Goal: Complete application form

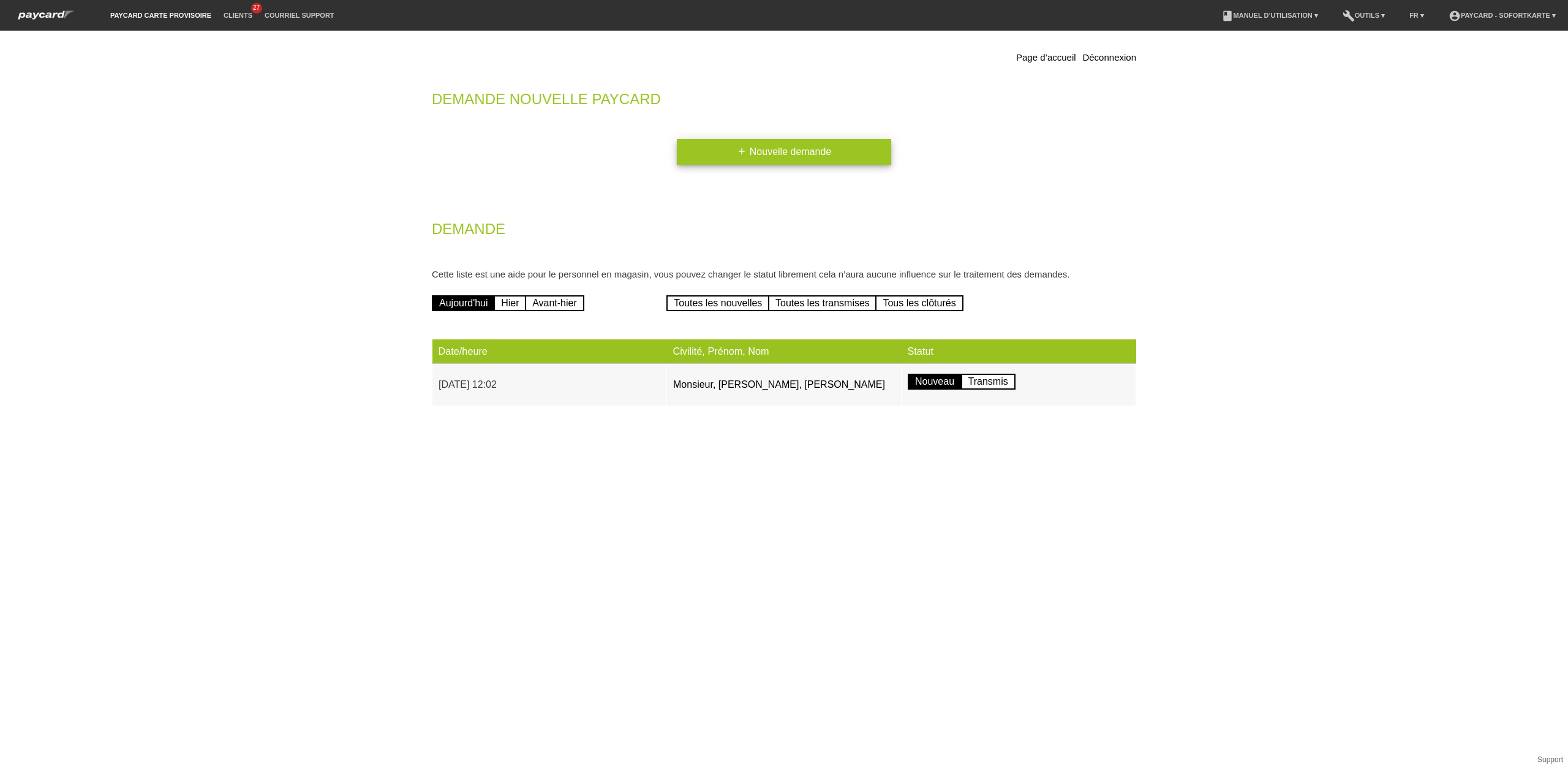
click at [738, 146] on icon "add" at bounding box center [742, 151] width 10 height 10
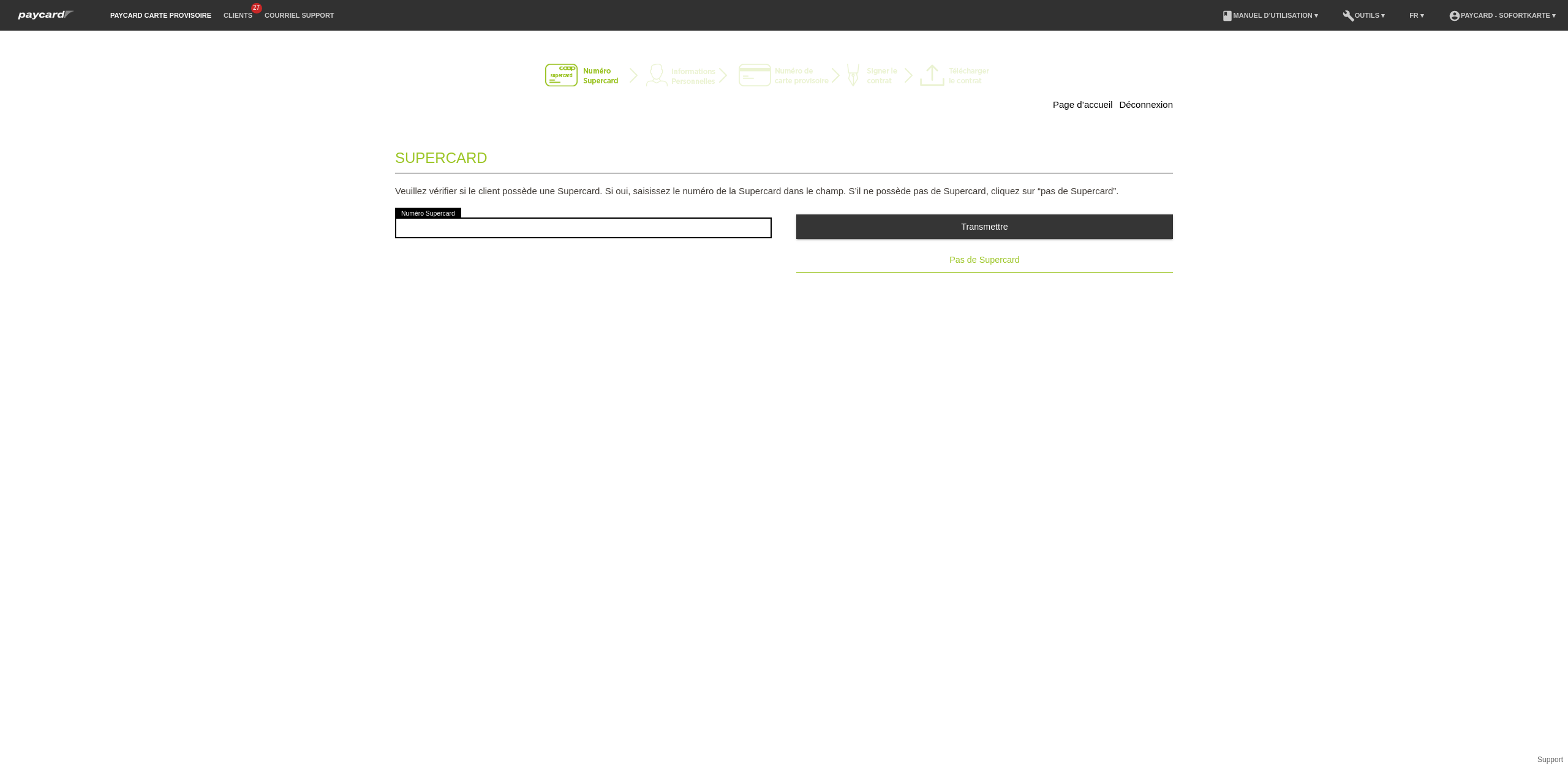
click at [1011, 258] on span "Pas de Supercard" at bounding box center [984, 260] width 70 height 10
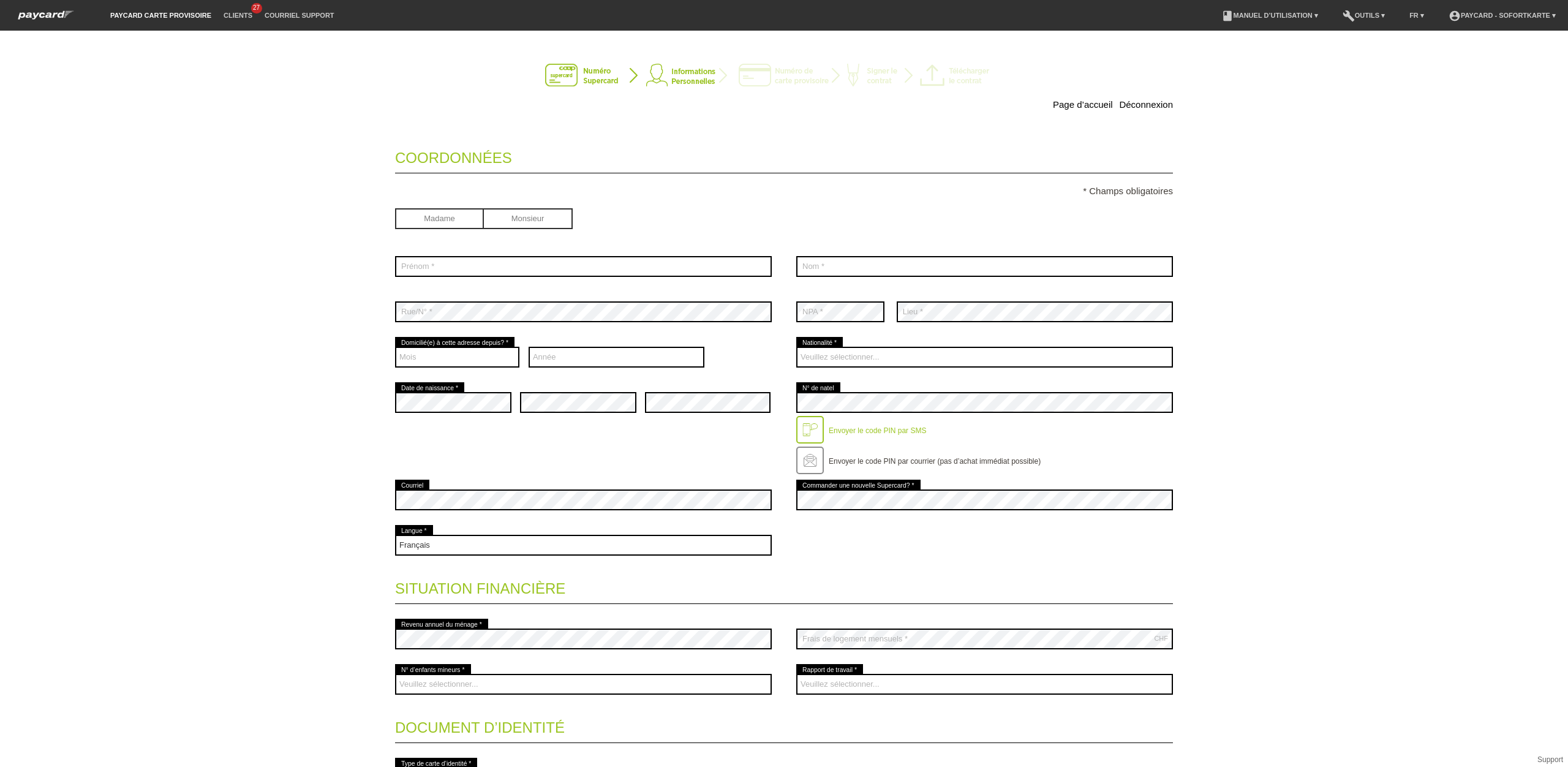
click at [553, 216] on input "radio" at bounding box center [528, 217] width 89 height 18
radio input "true"
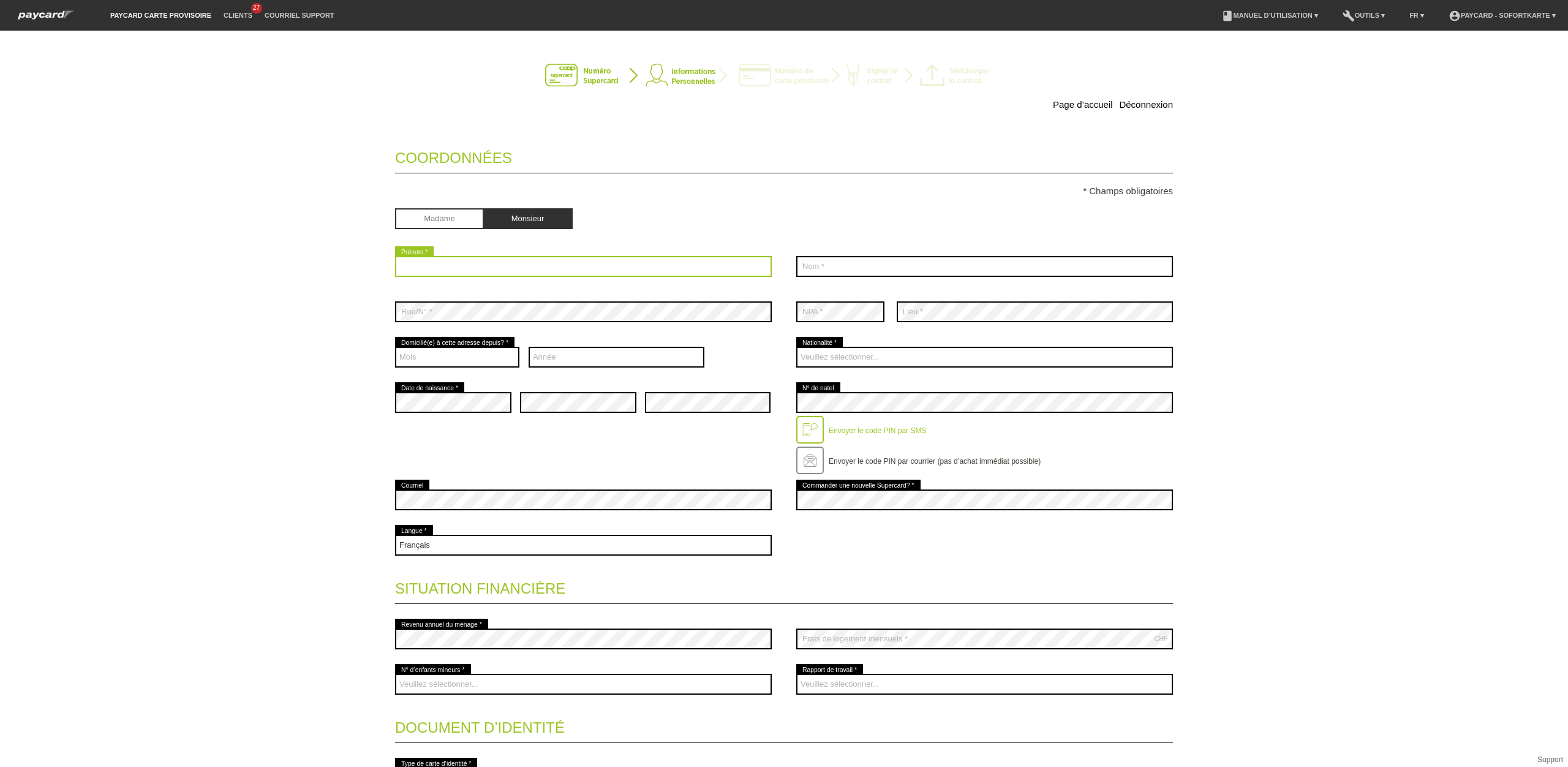
click at [463, 275] on input "text" at bounding box center [583, 266] width 377 height 21
type input "Mario Antonio"
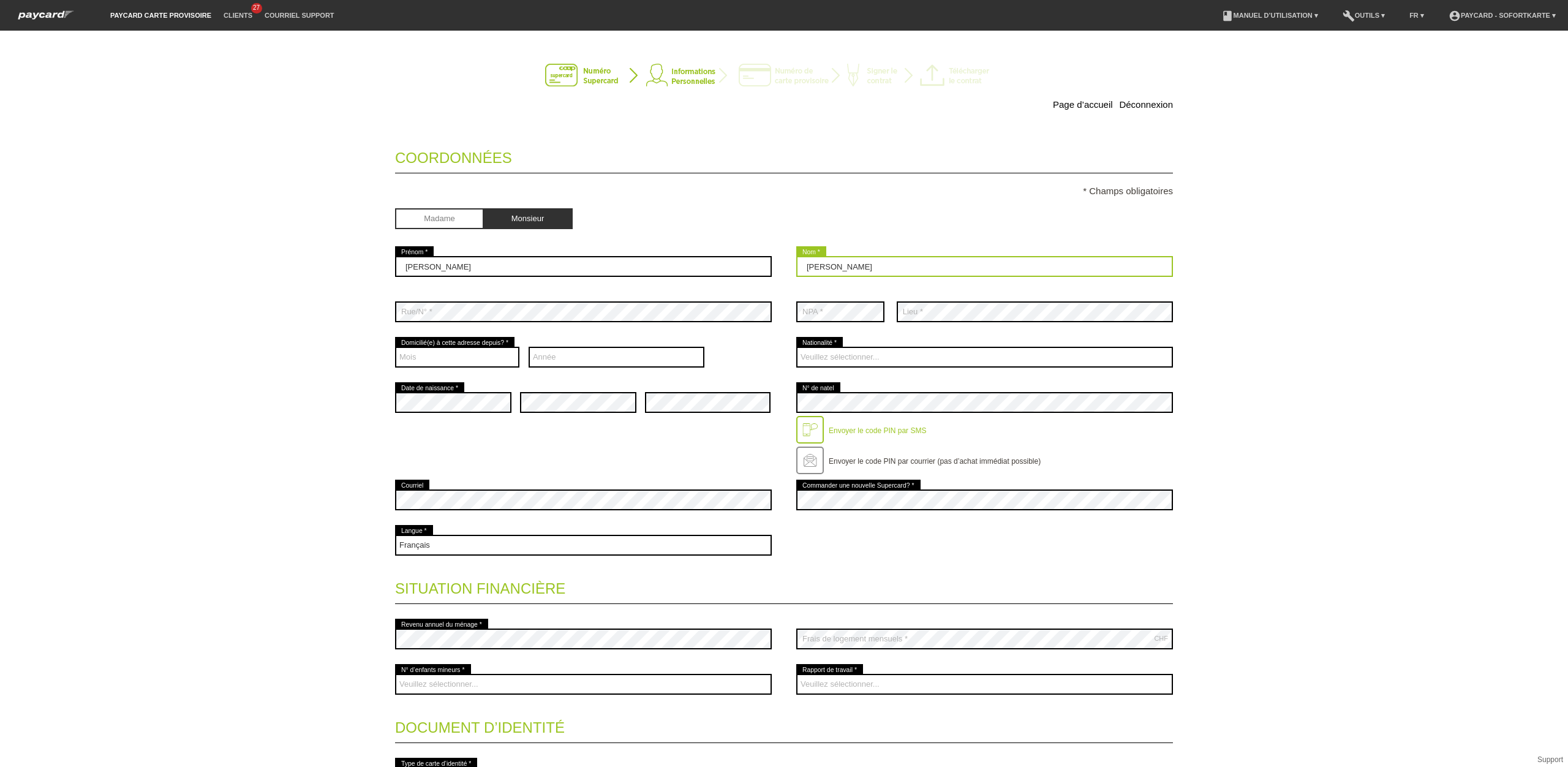
type input "De Oliveira Monteiro"
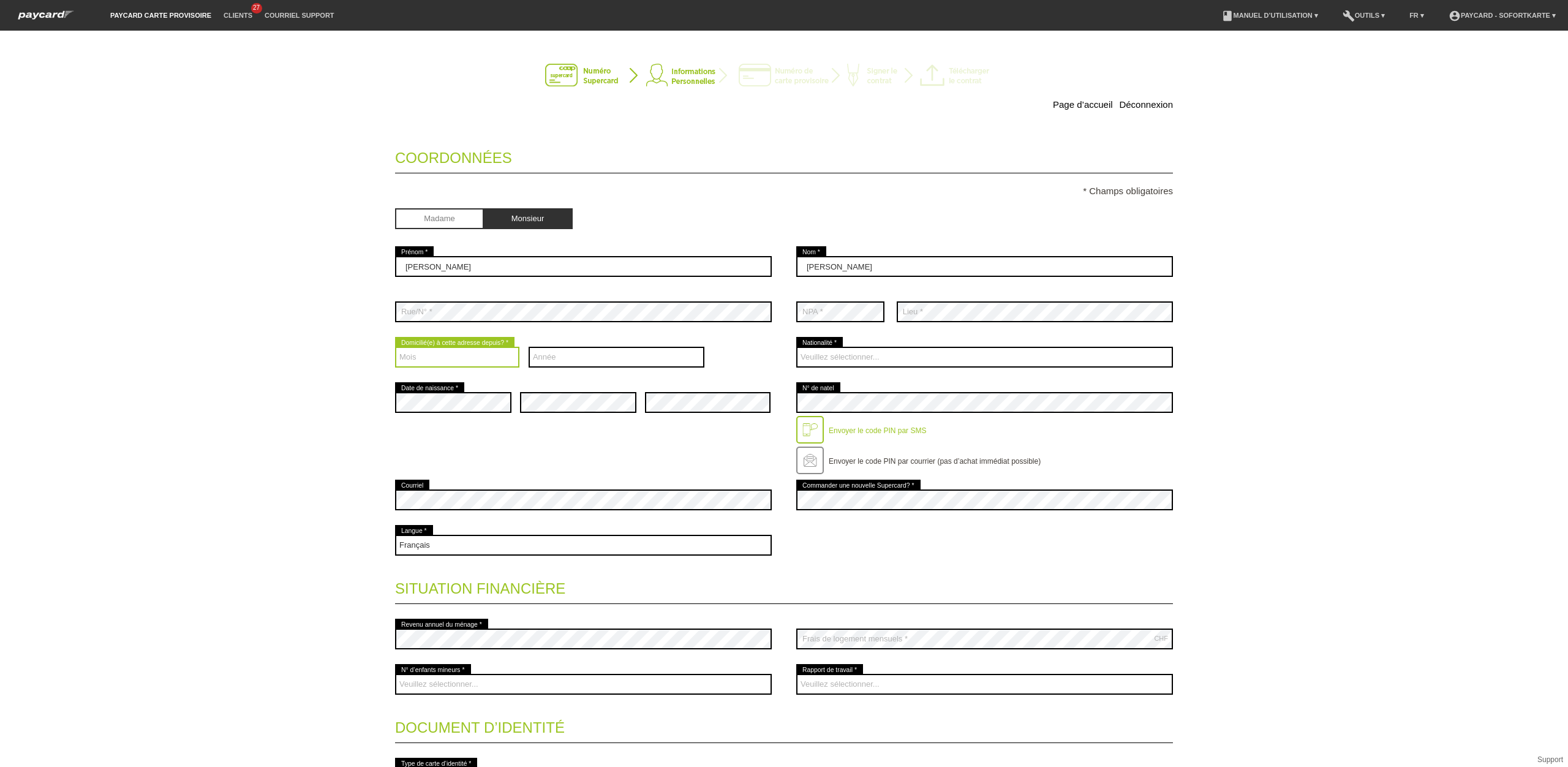
click at [442, 362] on select "Mois 01 02 03 04 05 06 07 08 09 10 11 12" at bounding box center [457, 357] width 124 height 21
select select "03"
click at [395, 348] on select "Mois 01 02 03 04 05 06 07 08 09 10 11 12" at bounding box center [457, 357] width 124 height 21
click at [577, 358] on select "Année 2025 2024 2023 2022 2021 2020 2019 2018 2017 2016" at bounding box center [617, 357] width 176 height 21
select select "1994"
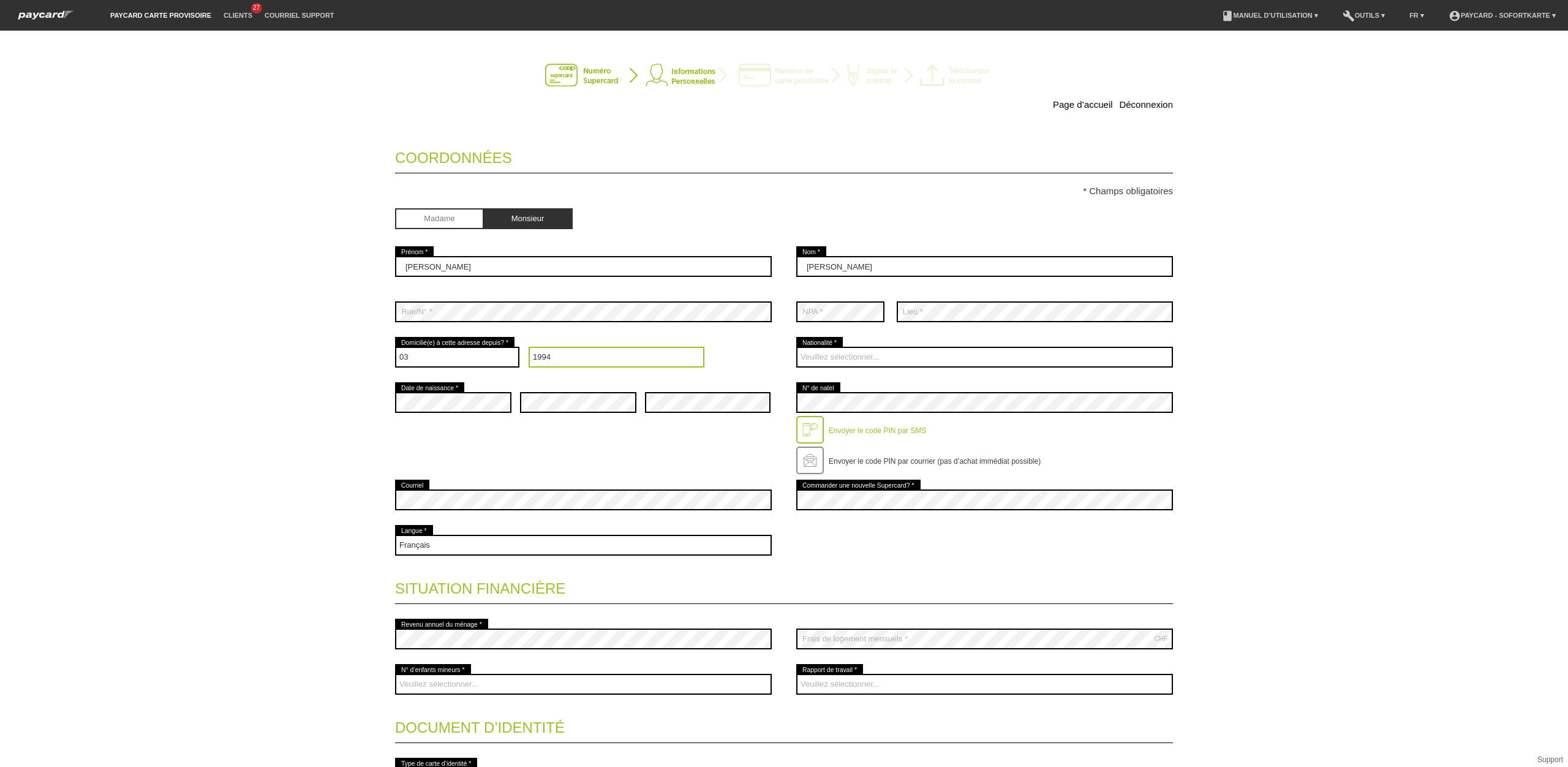
click at [529, 348] on select "Année 2025 2024 2023 2022 2021 2020 2019 2018 2017 2016" at bounding box center [617, 357] width 176 height 21
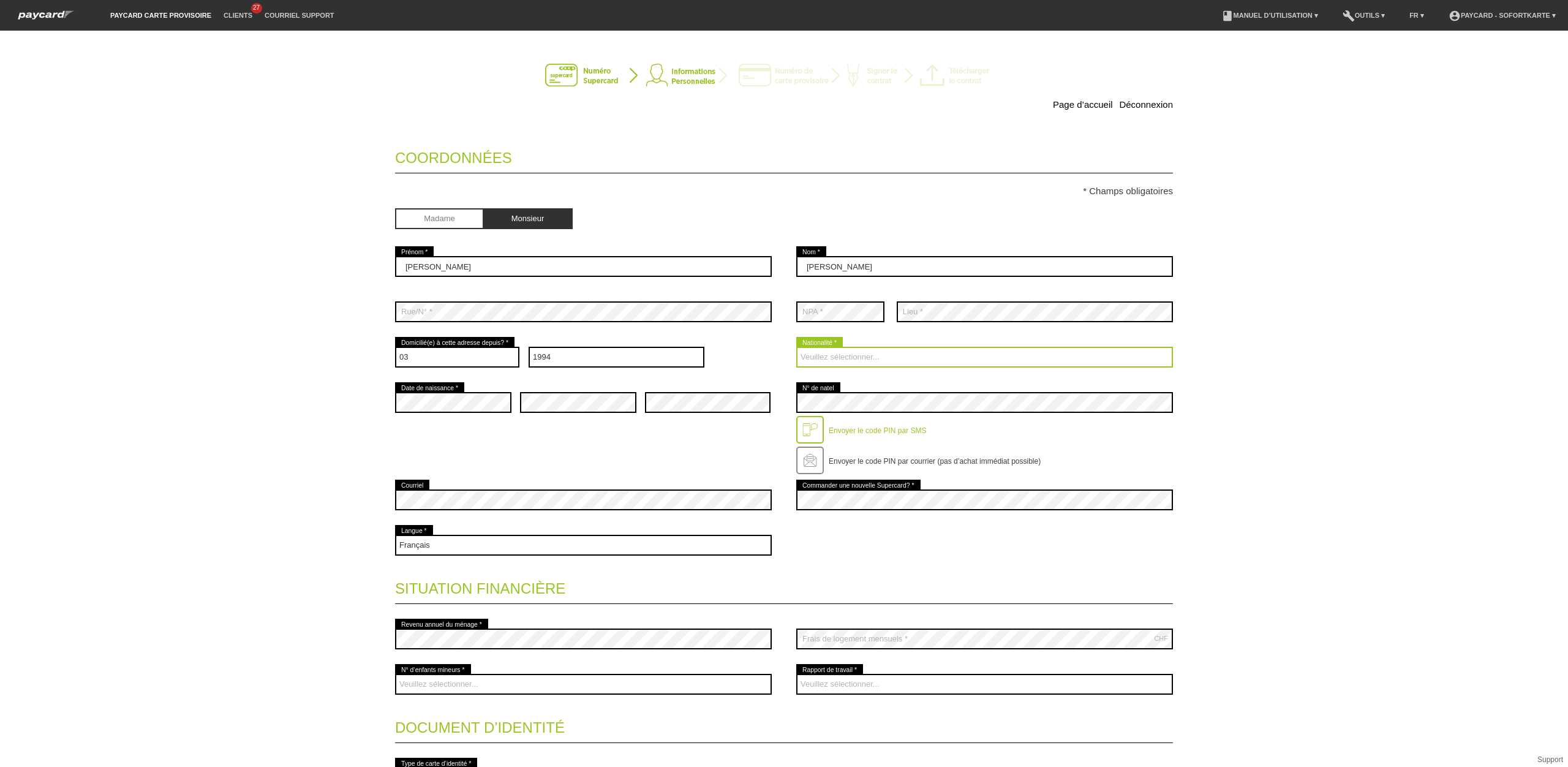
drag, startPoint x: 858, startPoint y: 354, endPoint x: 852, endPoint y: 353, distance: 6.1
click at [856, 354] on select "Veuillez sélectionner... Suisse Allemagne Autriche Liechtenstein ------------ A…" at bounding box center [984, 357] width 377 height 21
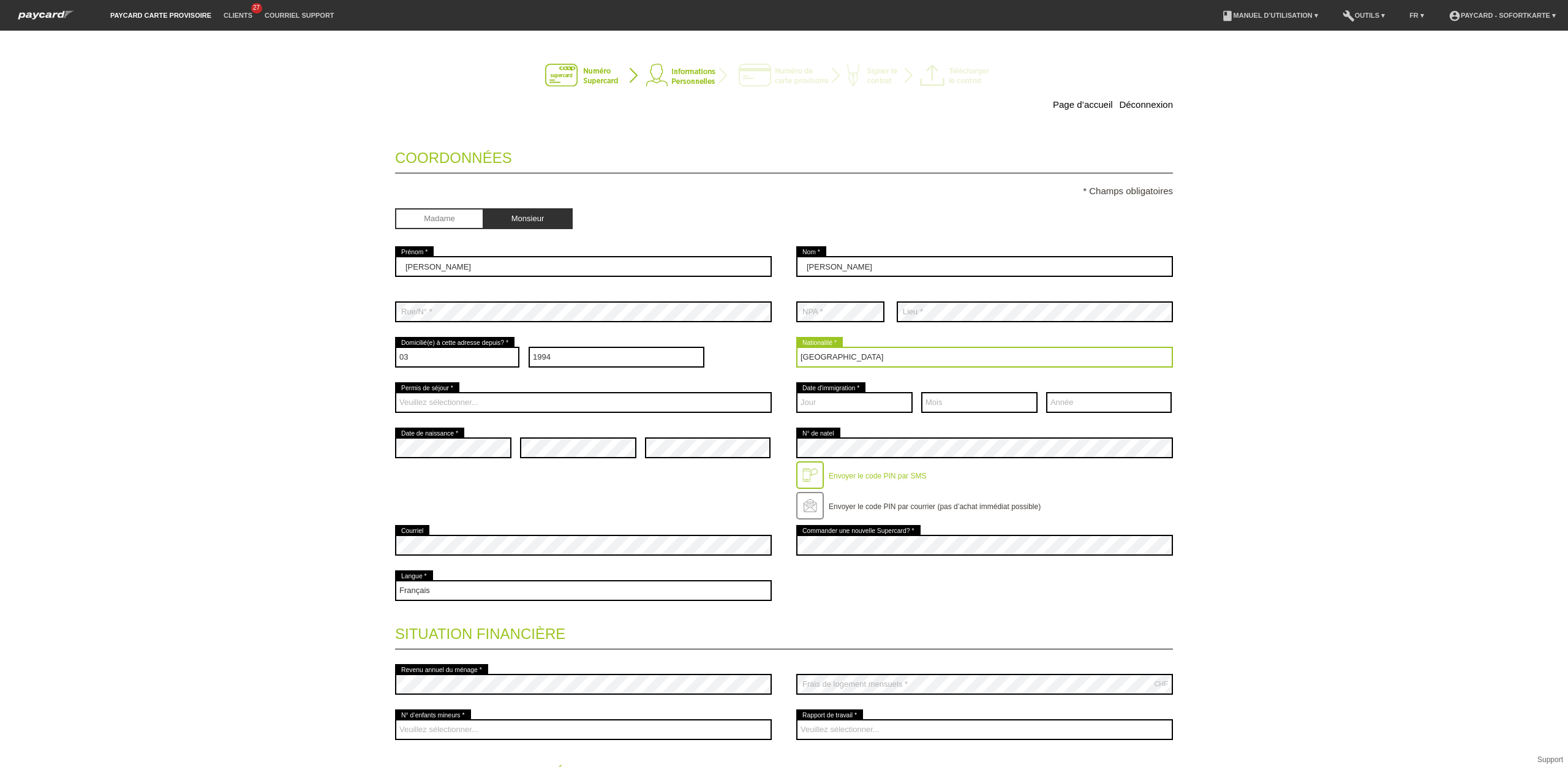
click at [860, 353] on select "Veuillez sélectionner... Suisse Allemagne Autriche Liechtenstein ------------ A…" at bounding box center [984, 357] width 377 height 21
select select "PT"
click at [796, 348] on select "Veuillez sélectionner... Suisse Allemagne Autriche Liechtenstein ------------ A…" at bounding box center [984, 357] width 377 height 21
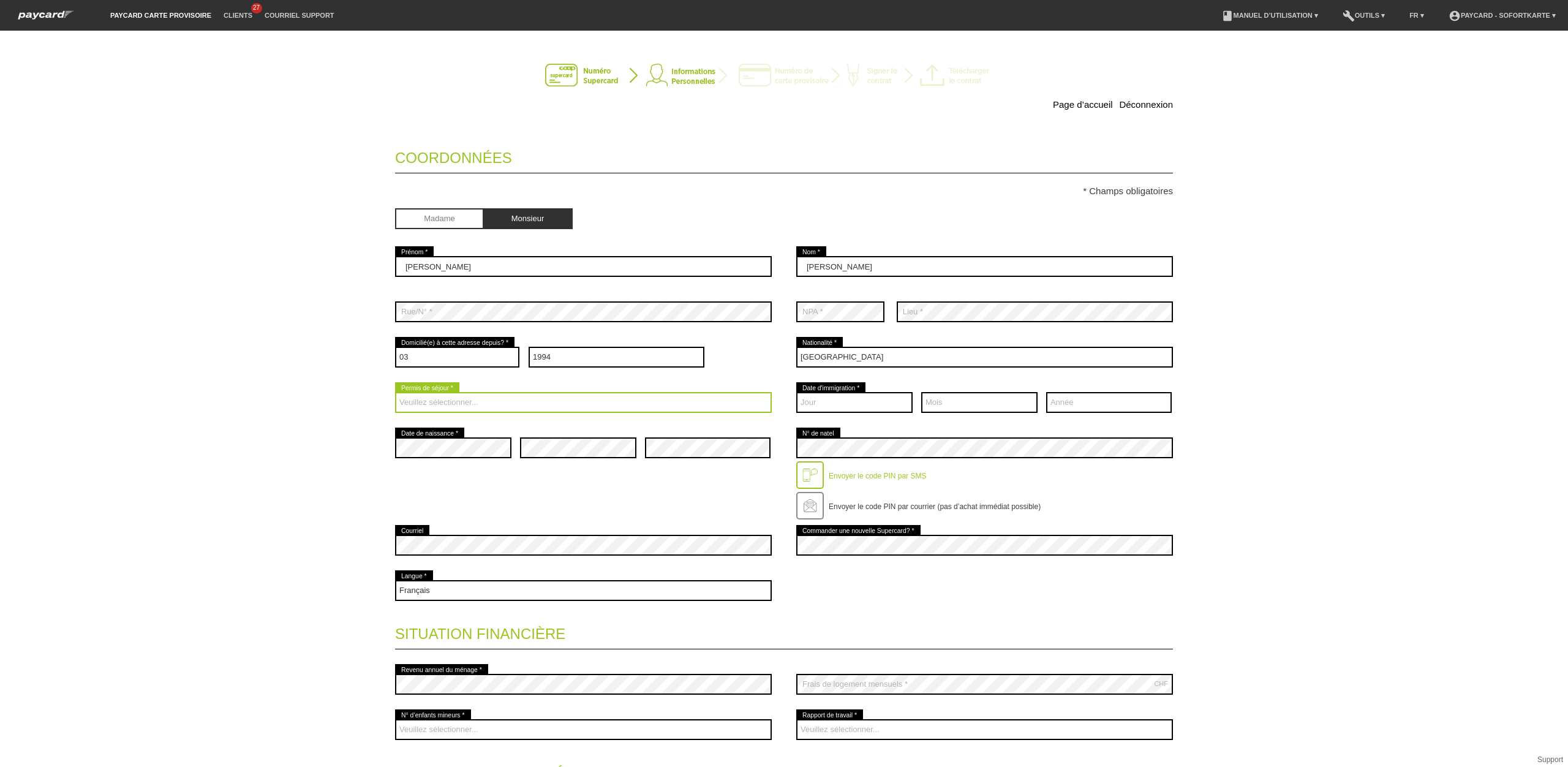
click at [469, 406] on select "Veuillez sélectionner... C B B - Statut de réfugié Autre" at bounding box center [583, 402] width 377 height 21
select select "C"
click at [395, 394] on select "Veuillez sélectionner... C B B - Statut de réfugié Autre" at bounding box center [583, 402] width 377 height 21
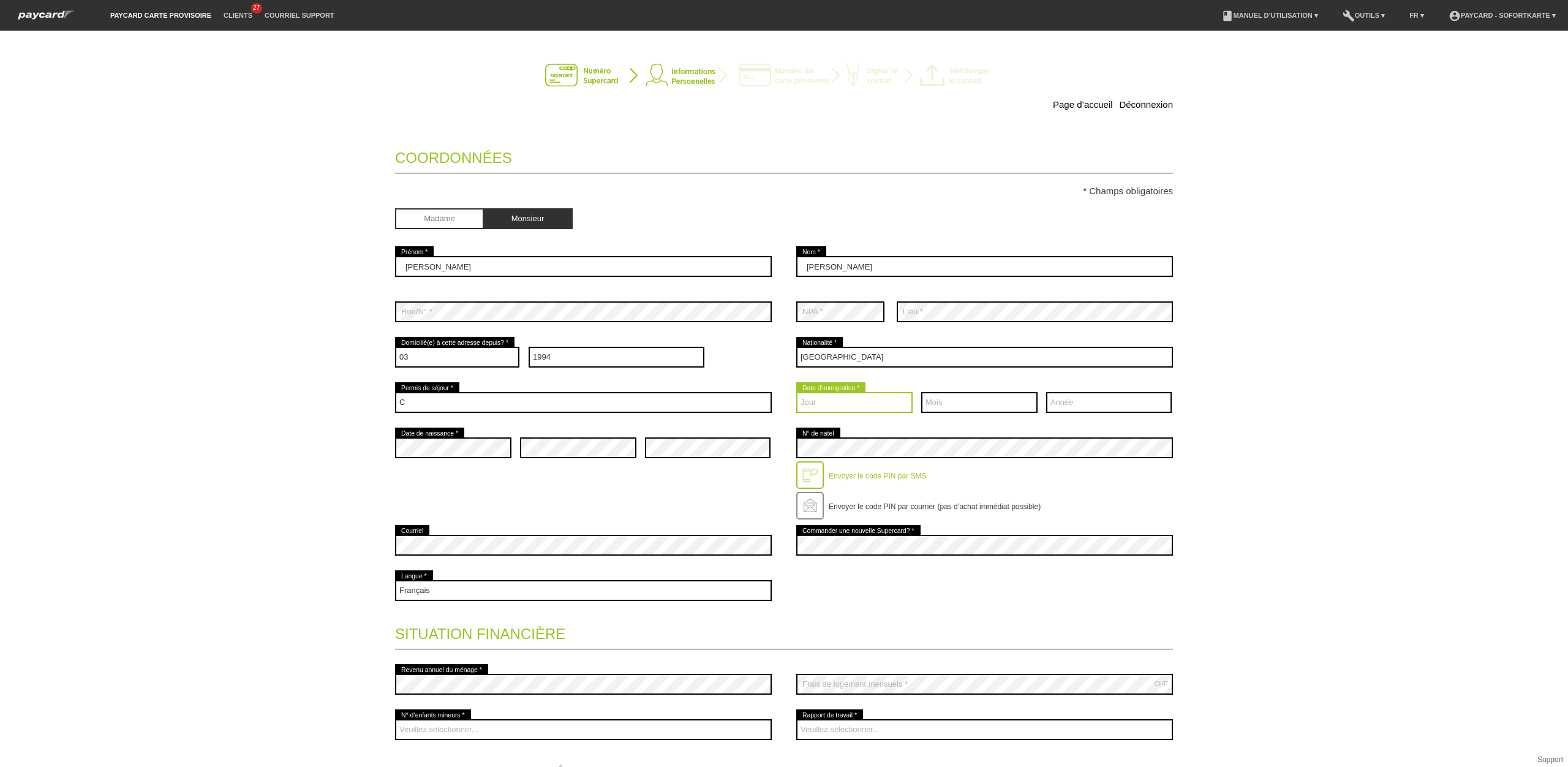
click at [824, 403] on select "Jour 01 02 03 04 05 06 07 08 09 10 11 12 13 14 15 16 17" at bounding box center [854, 402] width 116 height 21
select select "13"
click at [796, 394] on select "Jour 01 02 03 04 05 06 07 08 09 10 11 12 13 14 15 16 17" at bounding box center [854, 402] width 116 height 21
click at [949, 394] on select "Mois 01 02 03 04 05 06 07 08 09 10 11 12" at bounding box center [979, 402] width 116 height 21
select select "03"
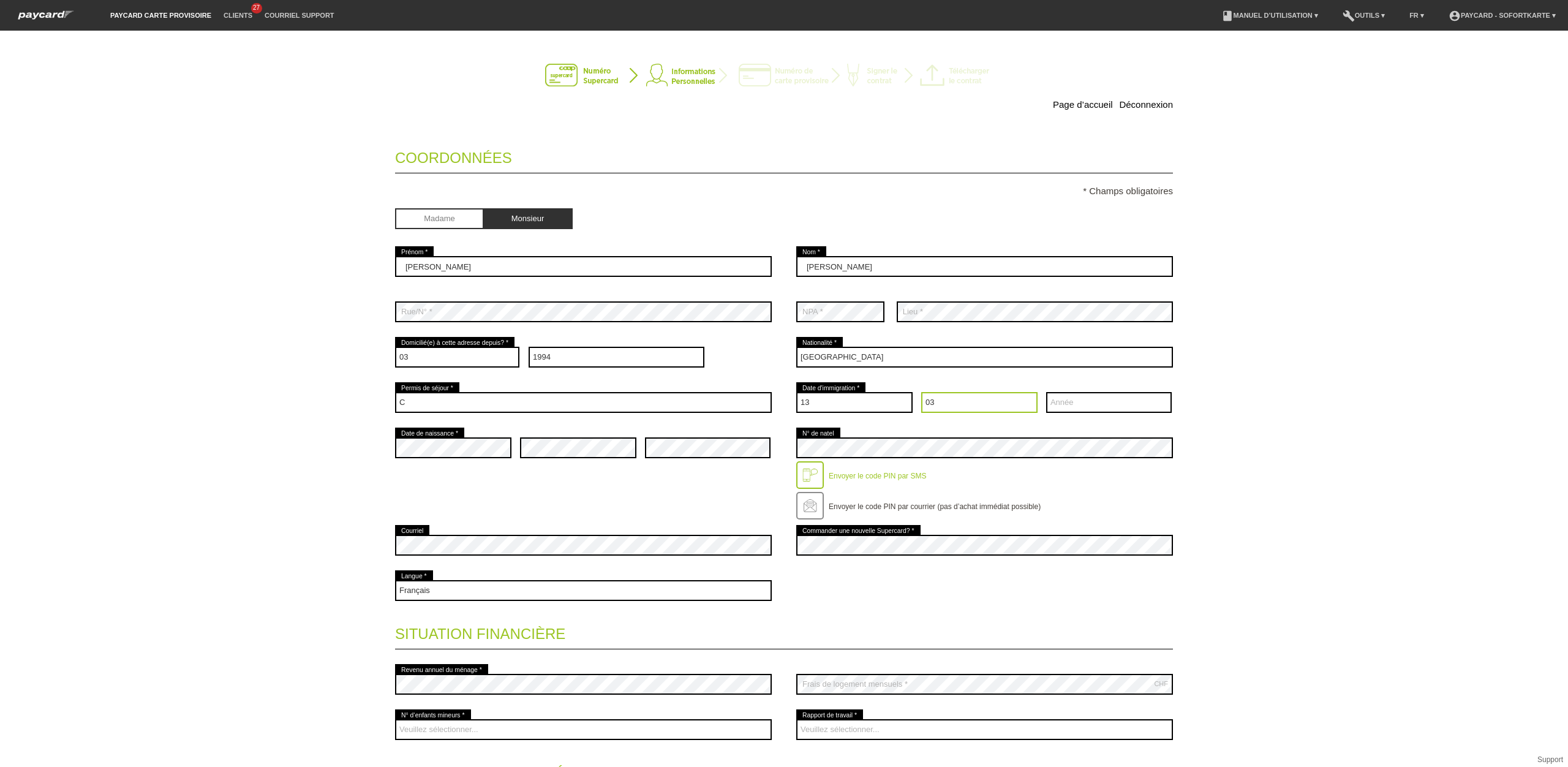
click at [921, 394] on select "Mois 01 02 03 04 05 06 07 08 09 10 11 12" at bounding box center [979, 402] width 116 height 21
click at [1076, 405] on select "Année 2025 2024 2023 2022 2021 2020 2019 2018 2017 2016" at bounding box center [1109, 402] width 125 height 21
select select "1994"
click at [1075, 405] on select "Année 2025 2024 2023 2022 2021 2020 2019 2018 2017 2016" at bounding box center [1109, 402] width 125 height 21
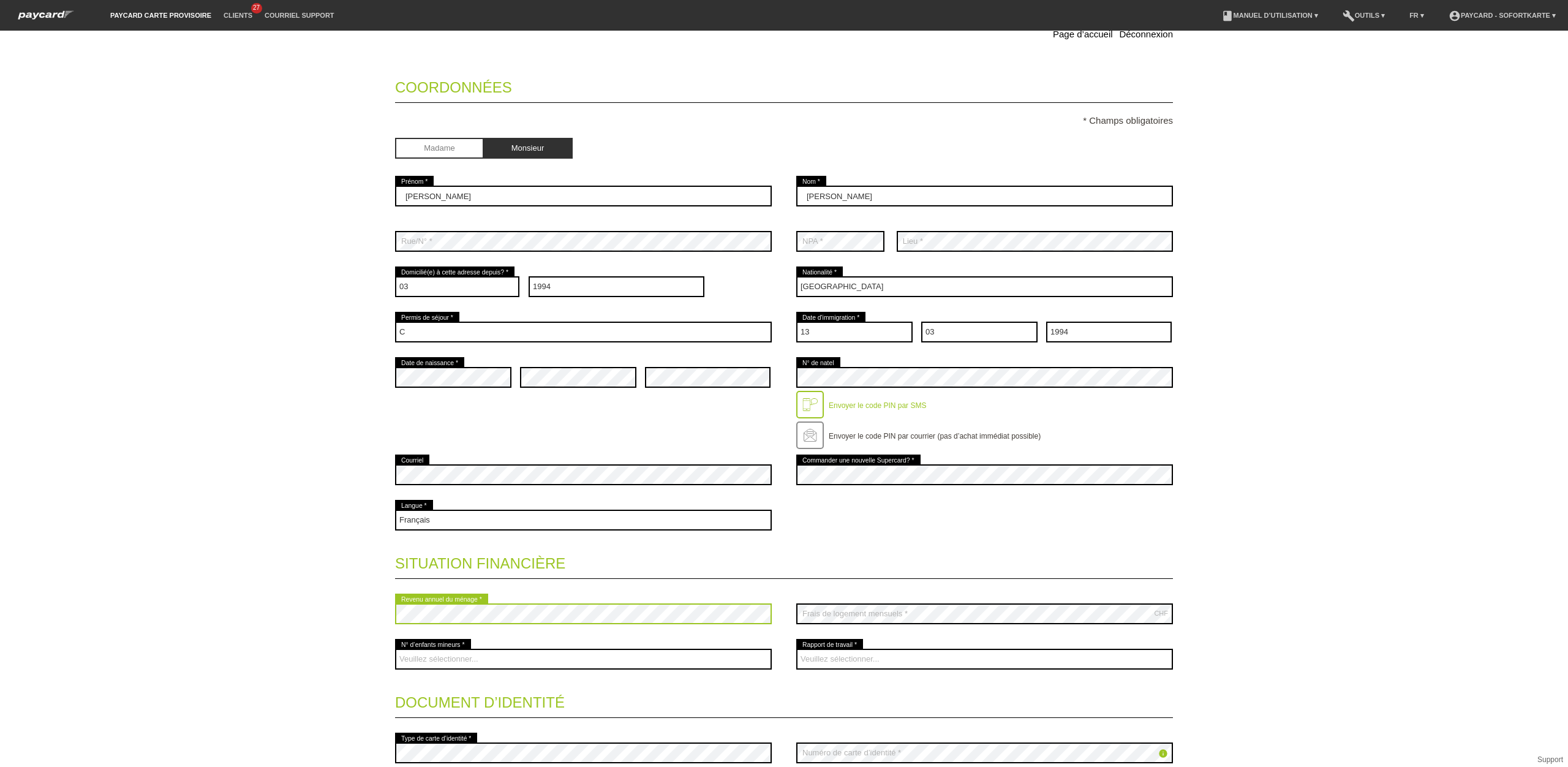
scroll to position [79, 0]
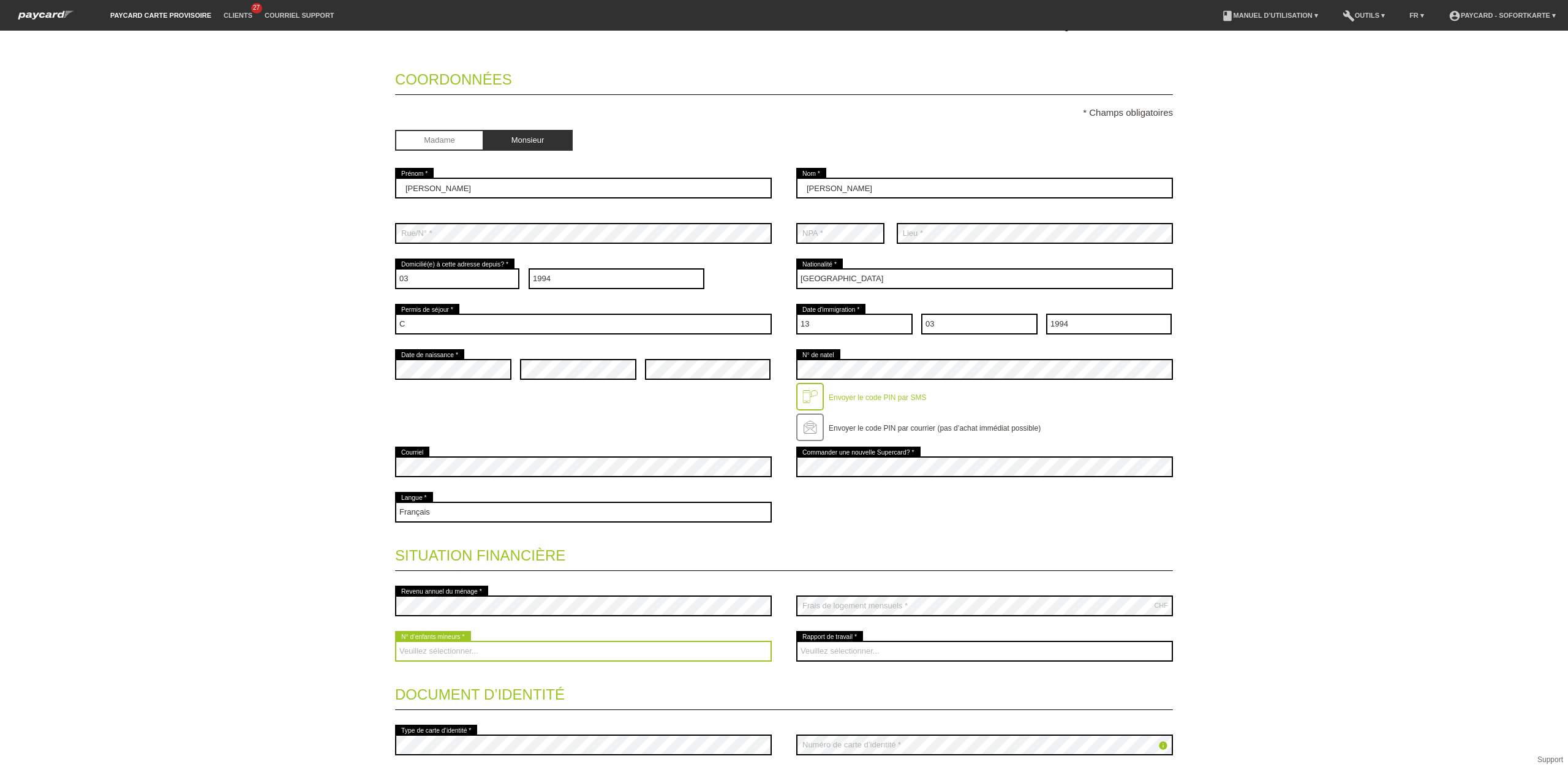
click at [467, 655] on select "Veuillez sélectionner... 0 1 2 3 4 5 6 7 8 9" at bounding box center [583, 651] width 377 height 21
select select "1"
click at [395, 643] on select "Veuillez sélectionner... 0 1 2 3 4 5 6 7 8 9" at bounding box center [583, 651] width 377 height 21
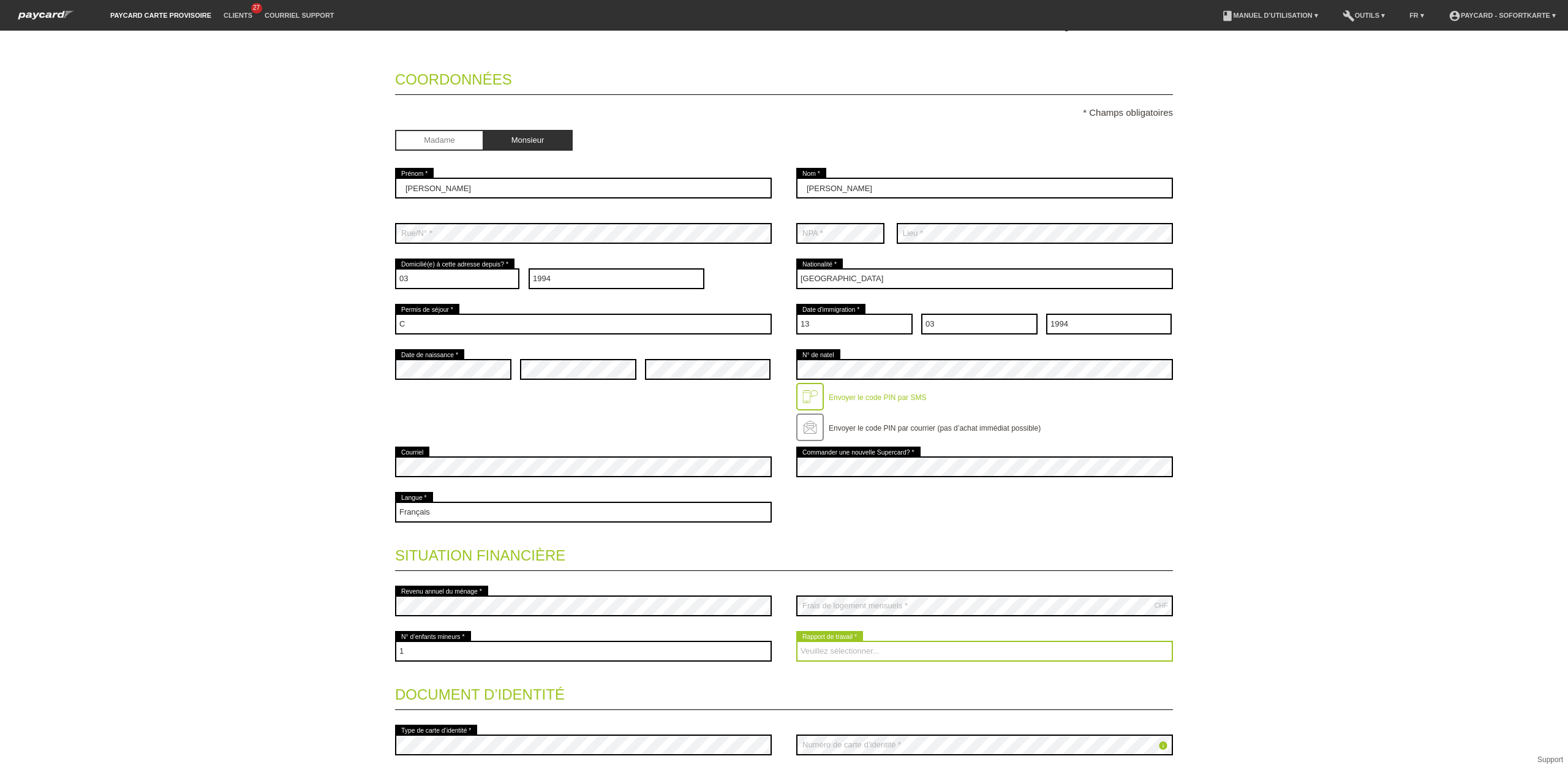
click at [840, 650] on select "Veuillez sélectionner... A durée indéterminée A durée déterminée Apprenti/étudi…" at bounding box center [984, 651] width 377 height 21
select select "UNLIMITED"
click at [796, 643] on select "Veuillez sélectionner... A durée indéterminée A durée déterminée Apprenti/étudi…" at bounding box center [984, 651] width 377 height 21
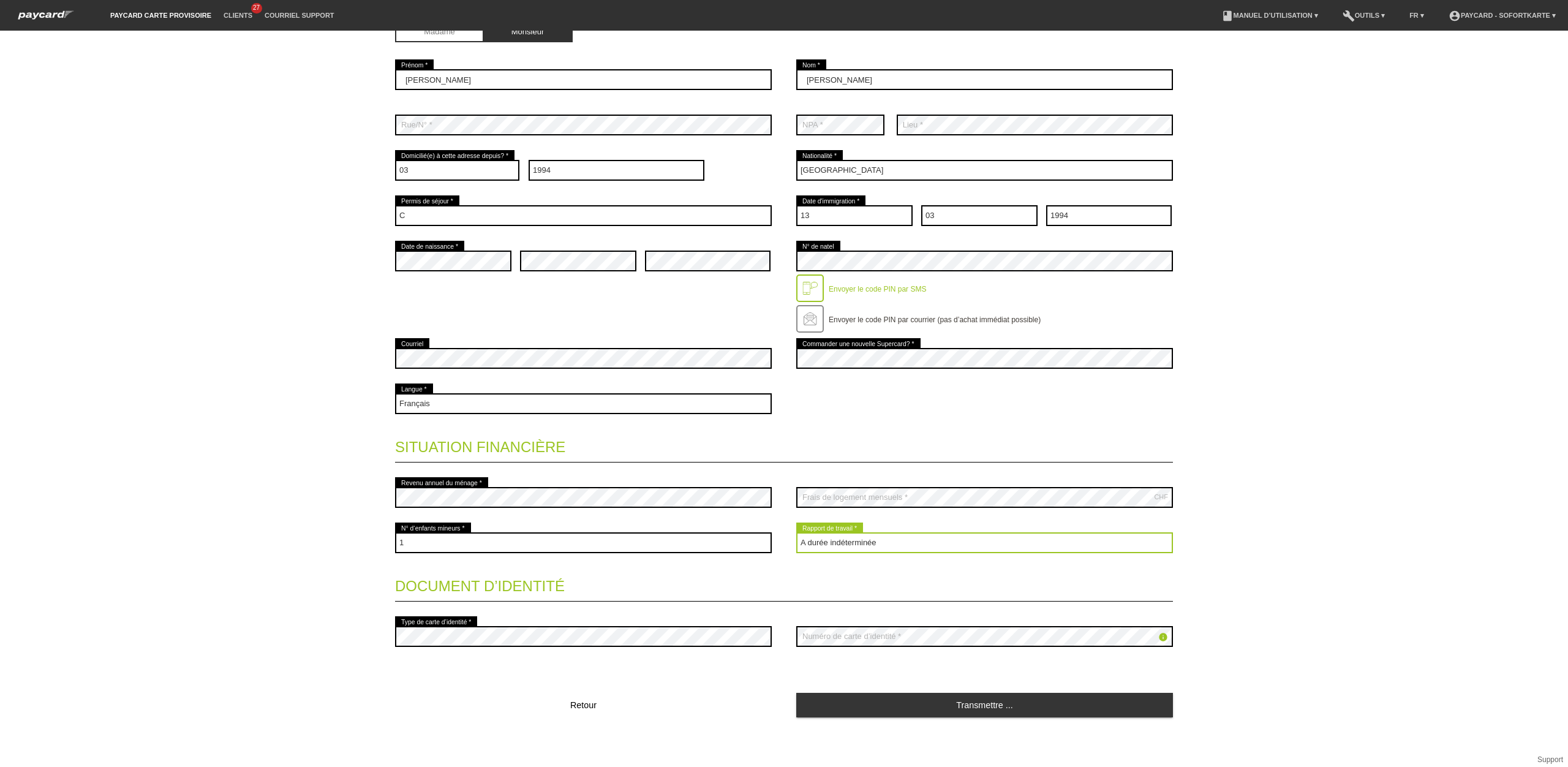
scroll to position [190, 0]
click at [917, 704] on link "Transmettre ..." at bounding box center [984, 704] width 377 height 24
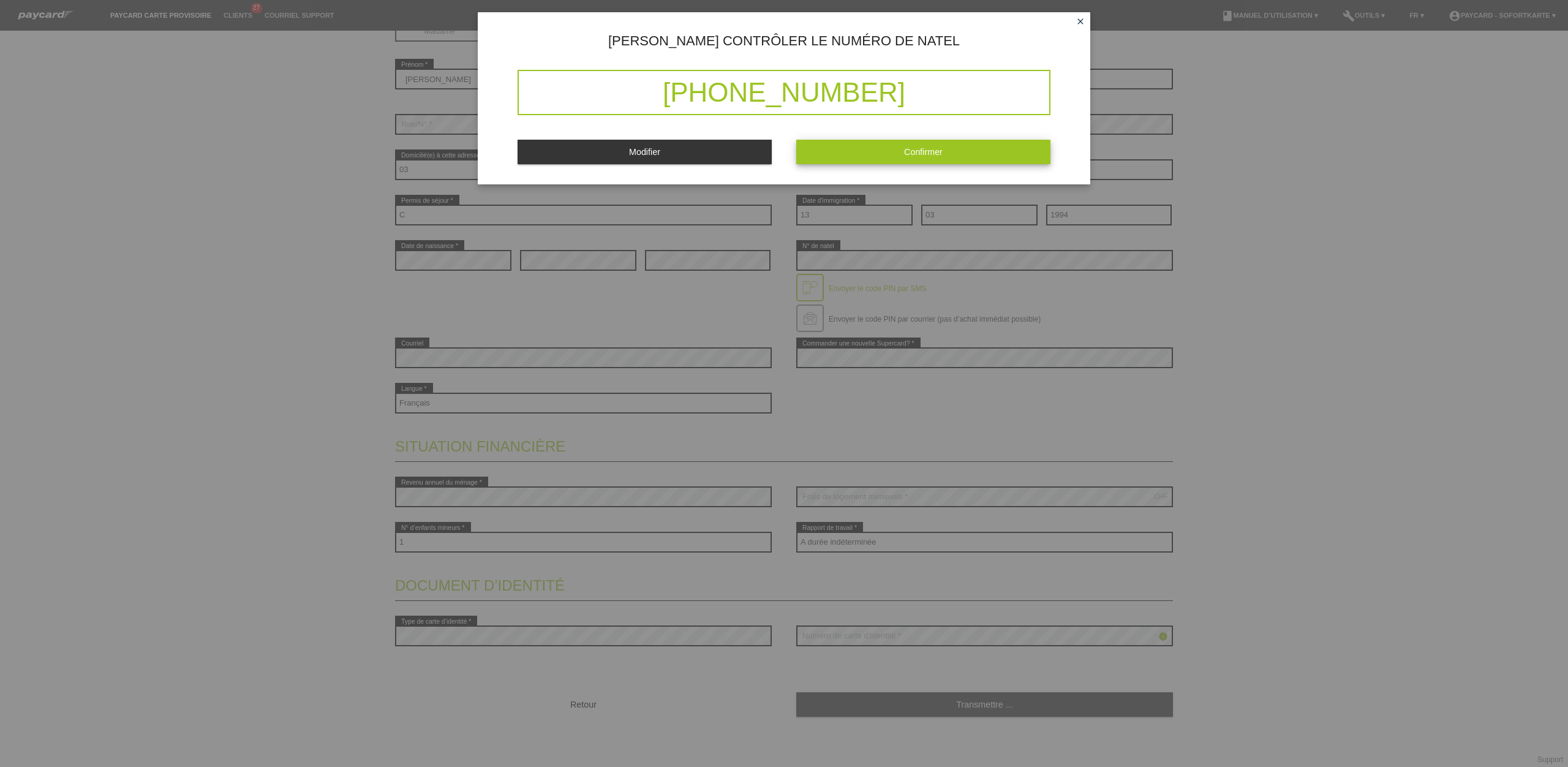
click at [917, 155] on span "Confirmer" at bounding box center [923, 152] width 38 height 10
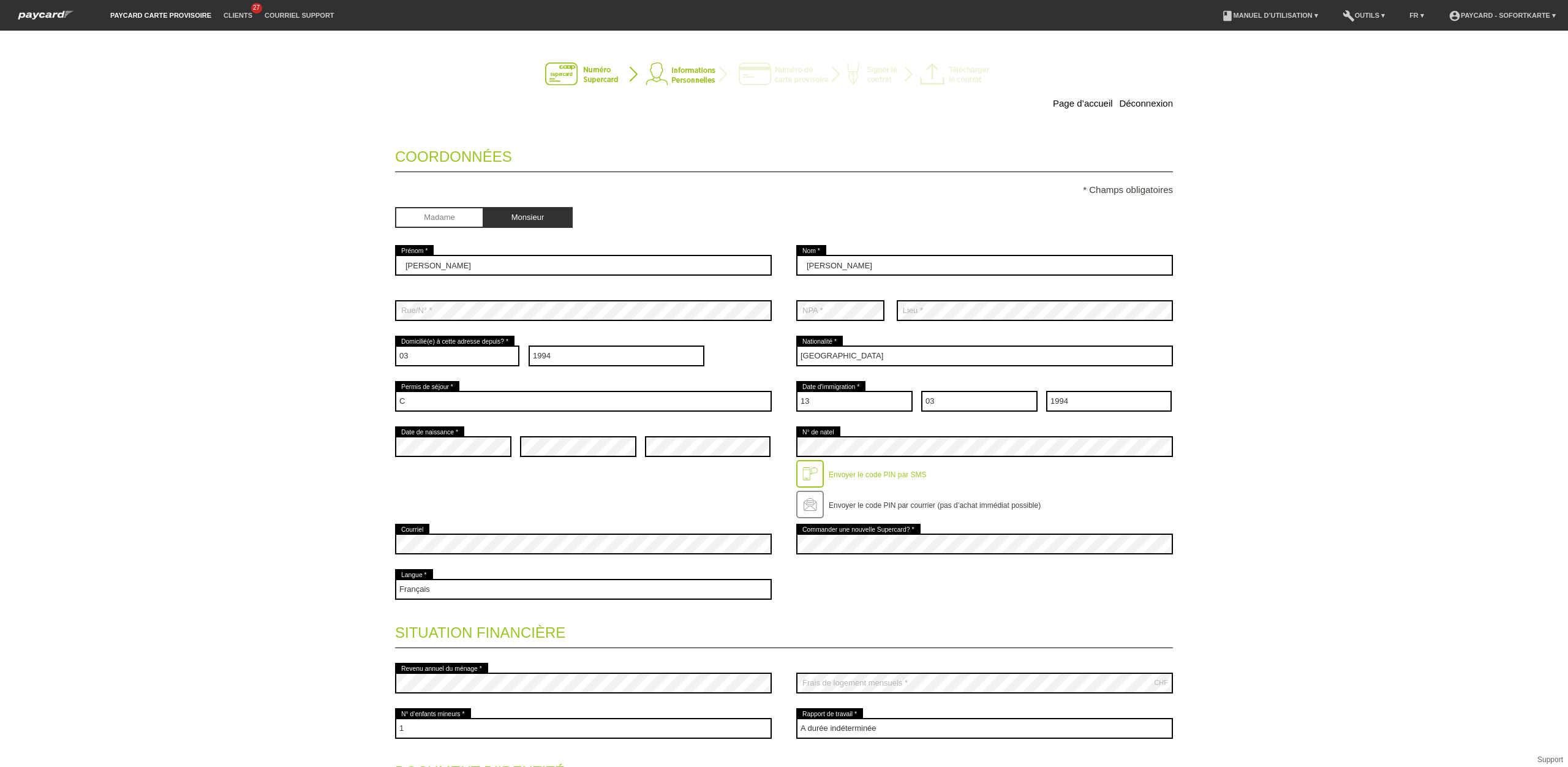
scroll to position [0, 0]
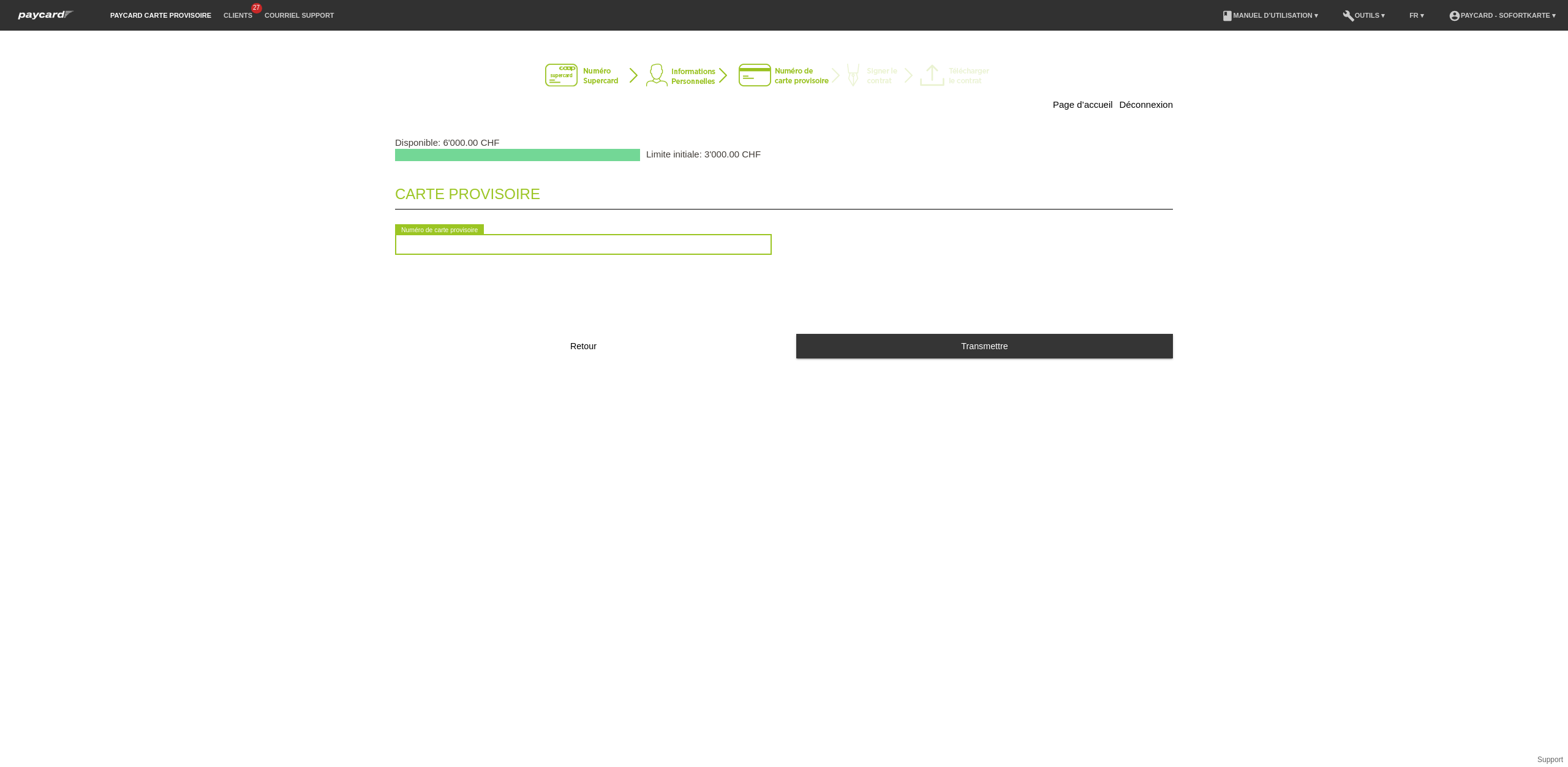
click at [485, 243] on input "text" at bounding box center [583, 244] width 377 height 21
type input "2090550316513"
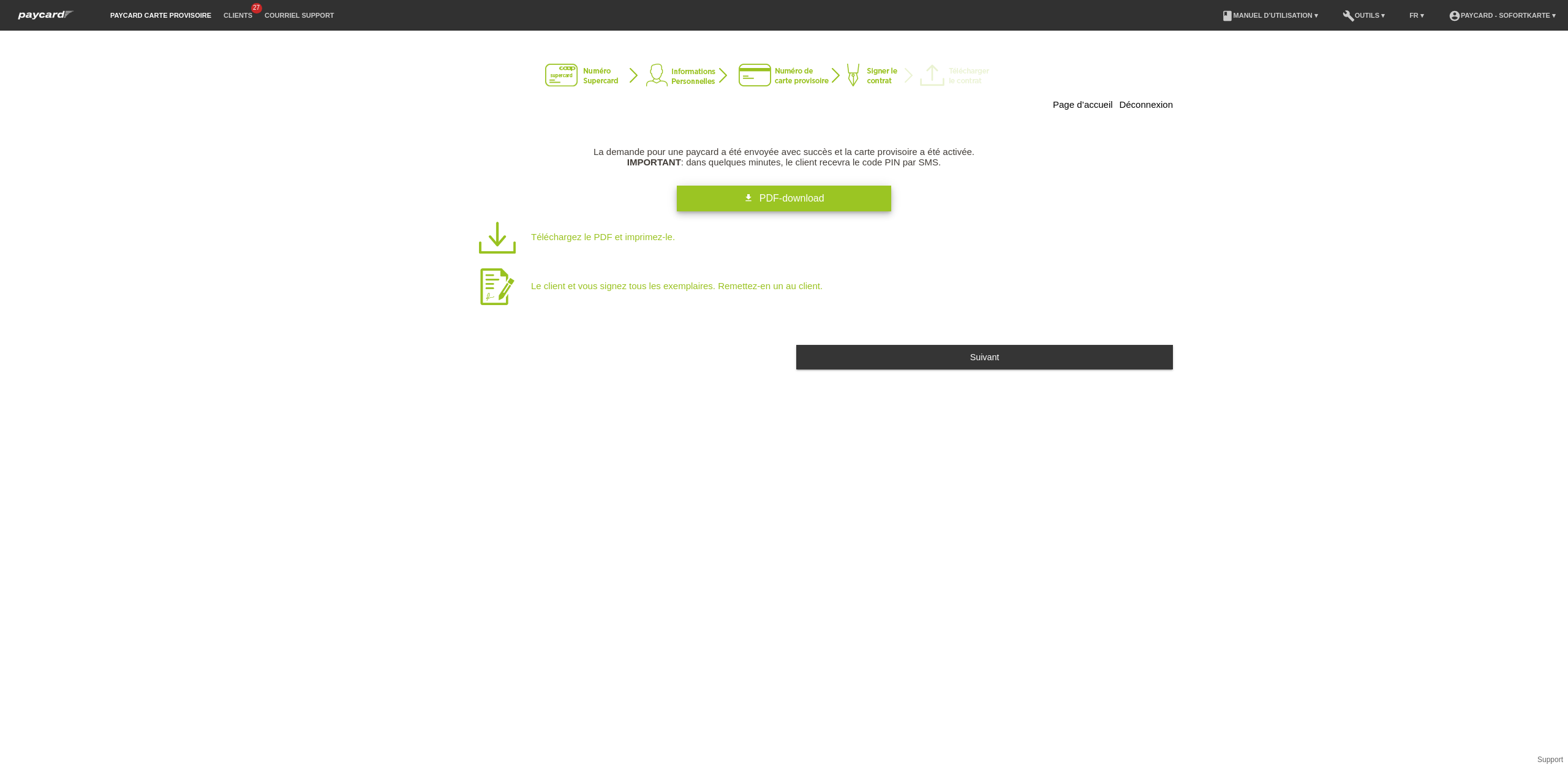
click at [797, 198] on span "PDF-download" at bounding box center [792, 198] width 65 height 10
click at [811, 202] on span "PDF-download" at bounding box center [792, 198] width 65 height 10
click at [921, 478] on div "Page d’accueil Déconnexion La demande pour une paycard a été envoyée avec succè…" at bounding box center [784, 399] width 1568 height 736
click at [933, 367] on button "Suivant" at bounding box center [984, 357] width 377 height 24
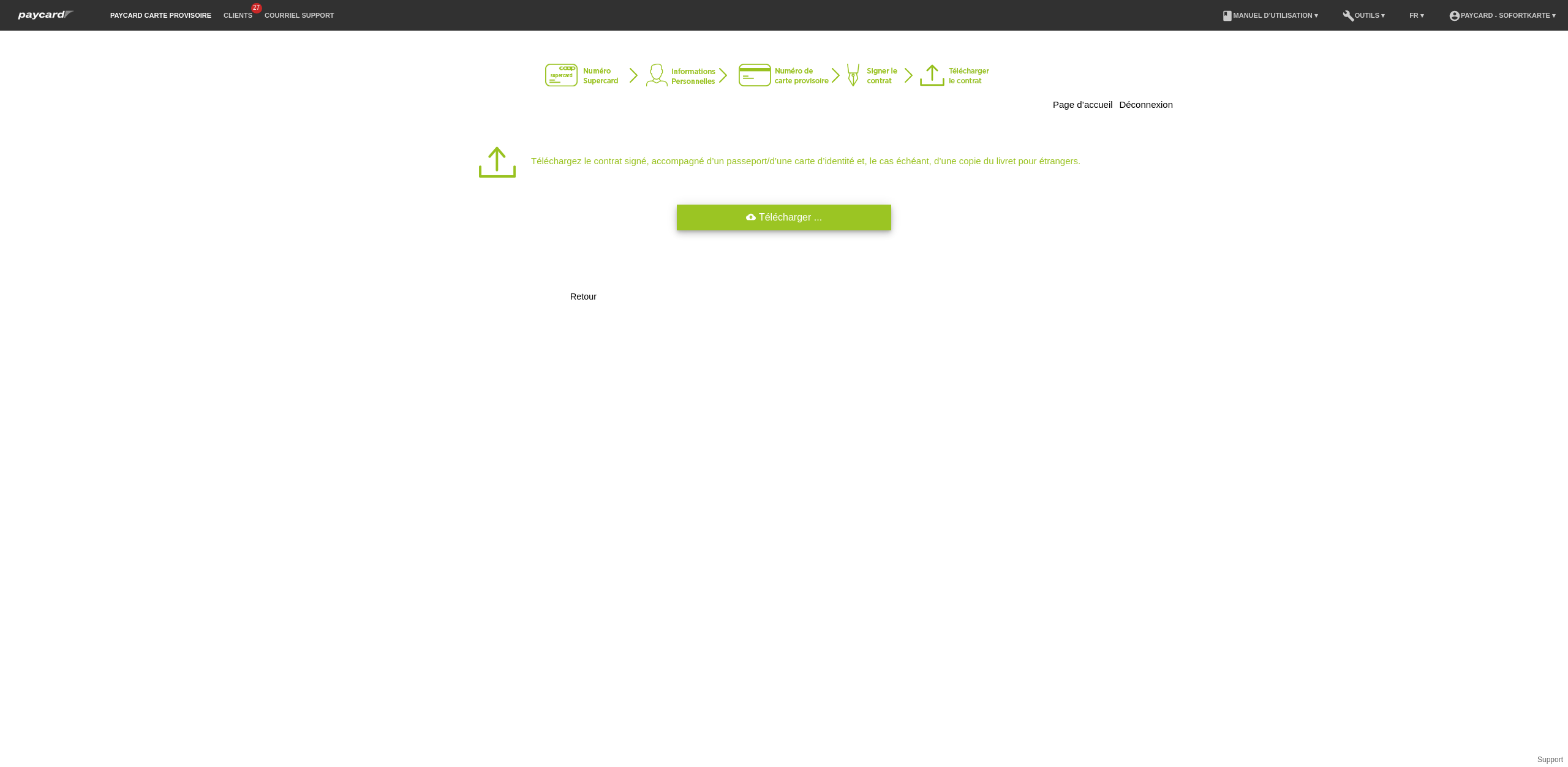
click at [786, 220] on link "cloud_upload Télécharger ..." at bounding box center [784, 217] width 215 height 26
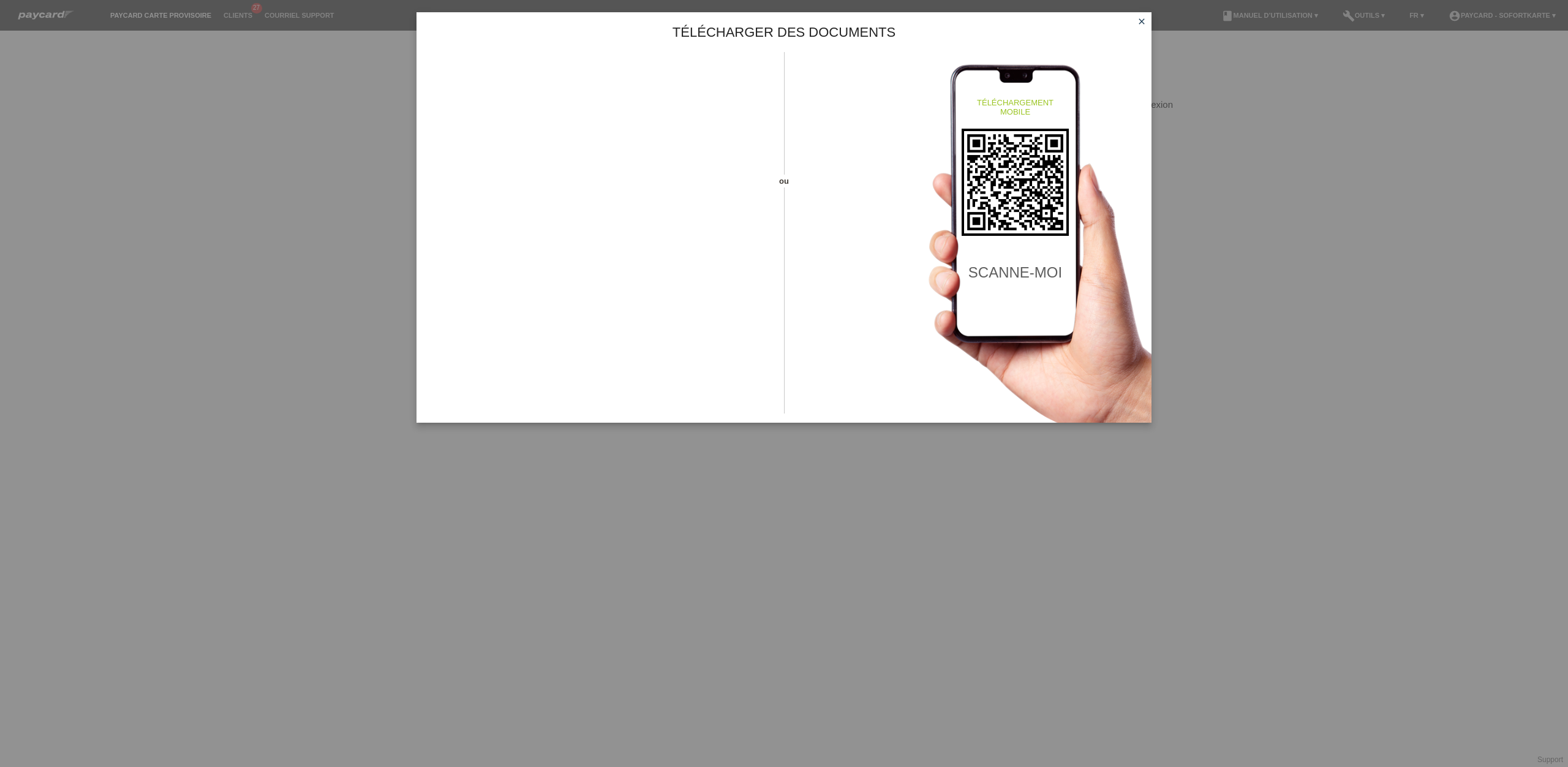
click at [1139, 24] on icon "close" at bounding box center [1142, 22] width 10 height 10
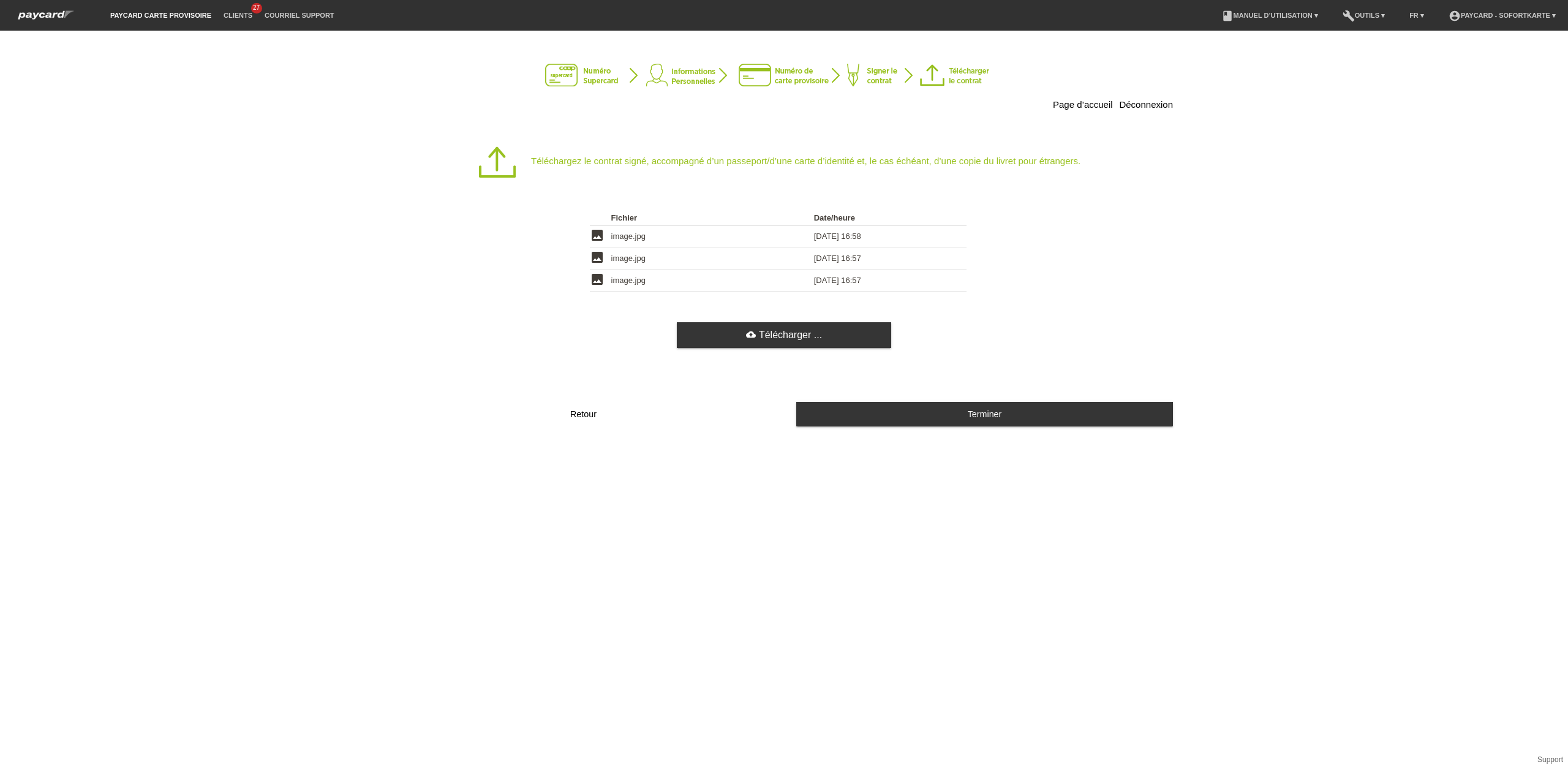
click at [926, 415] on button "Terminer" at bounding box center [984, 414] width 377 height 24
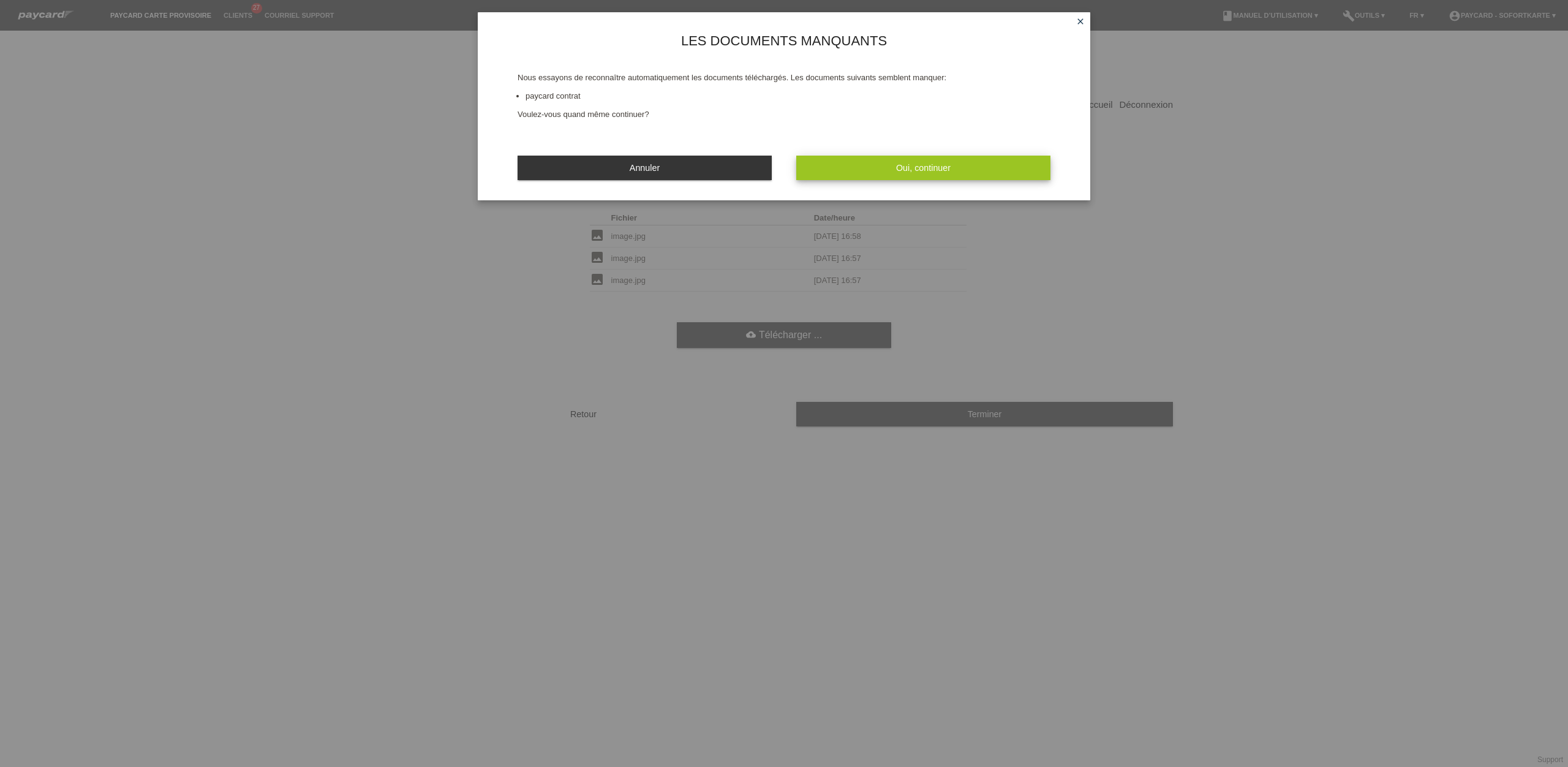
click at [916, 160] on button "Oui, continuer" at bounding box center [923, 167] width 254 height 24
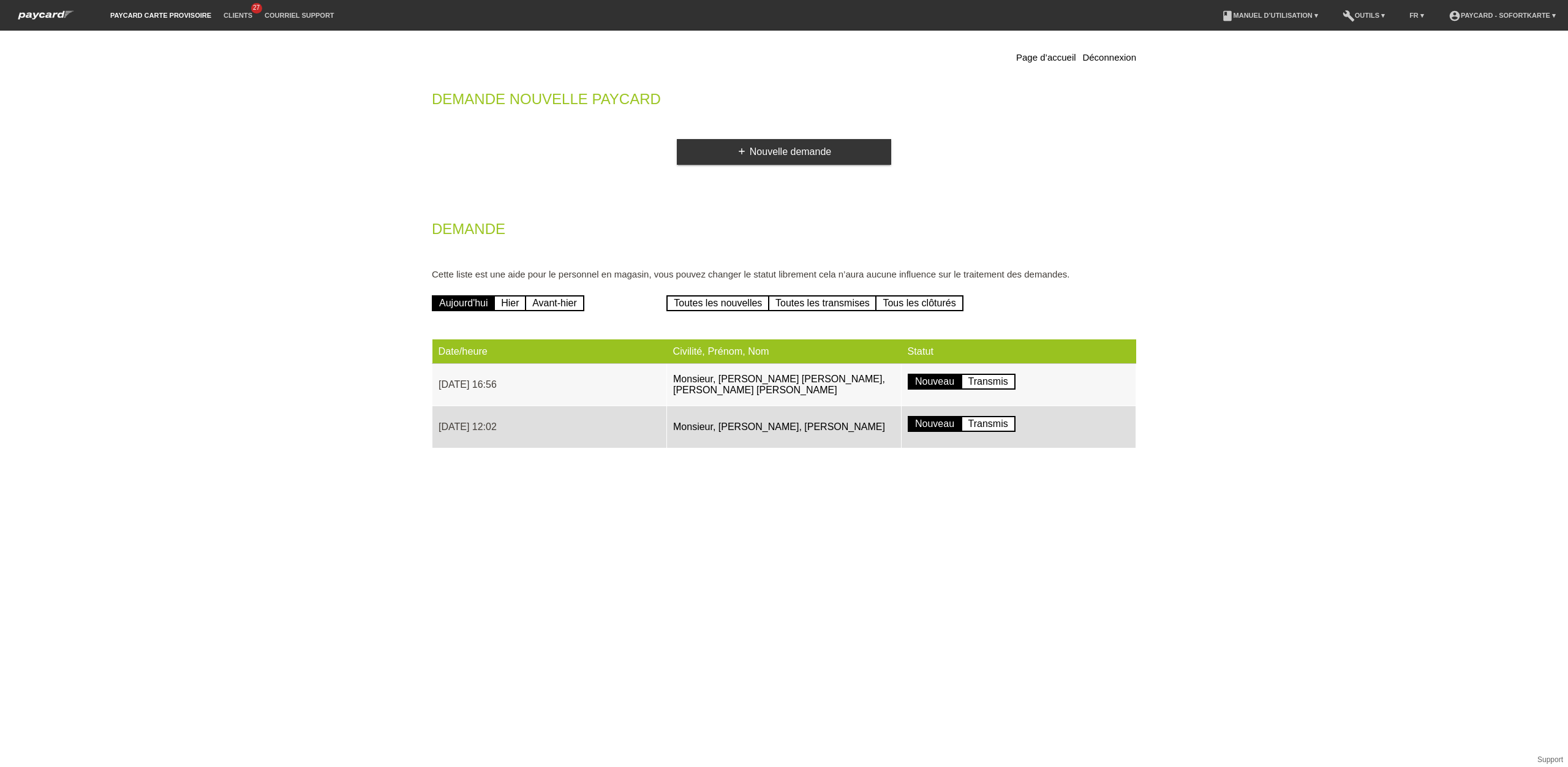
click at [68, 11] on img at bounding box center [46, 14] width 68 height 13
